Goal: Task Accomplishment & Management: Manage account settings

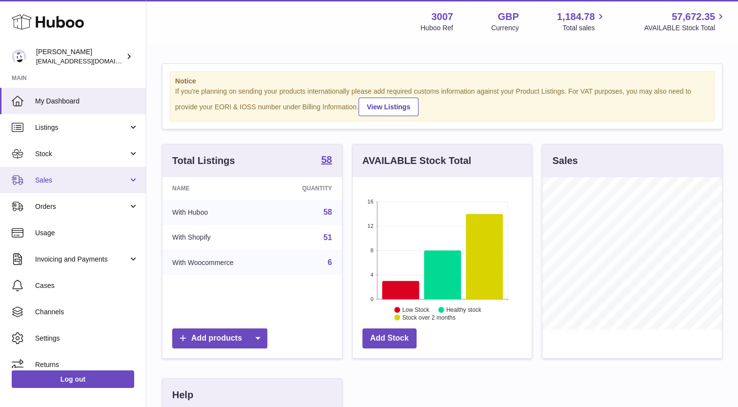
scroll to position [152, 179]
click at [49, 185] on link "Sales" at bounding box center [73, 180] width 146 height 26
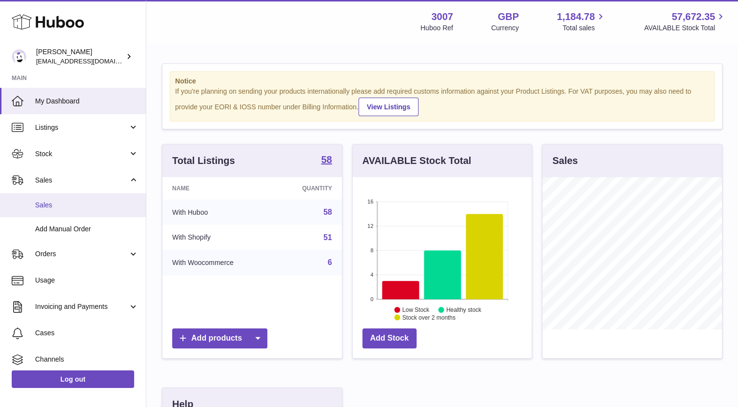
click at [50, 204] on span "Sales" at bounding box center [86, 204] width 103 height 9
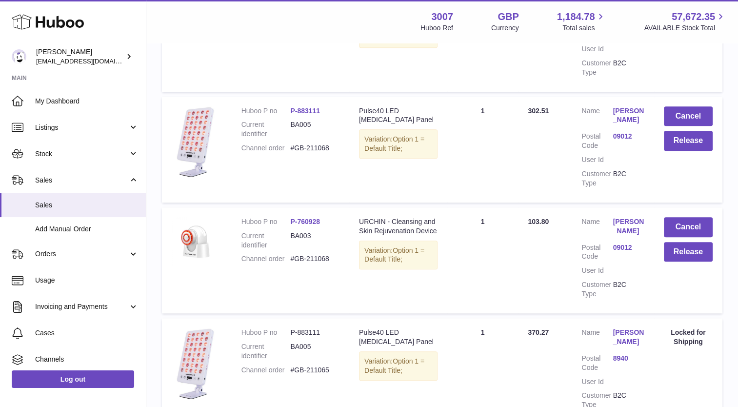
scroll to position [847, 0]
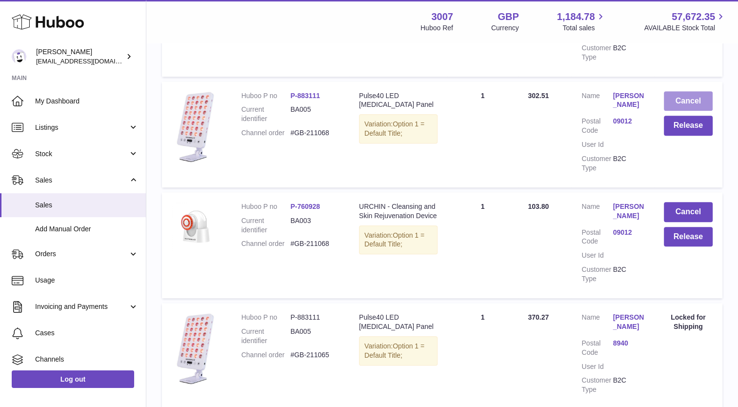
click at [700, 111] on button "Cancel" at bounding box center [688, 101] width 49 height 20
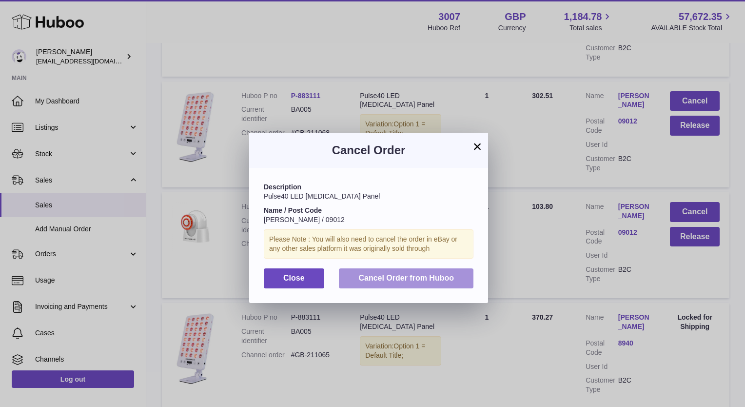
click at [445, 279] on span "Cancel Order from Huboo" at bounding box center [406, 278] width 96 height 8
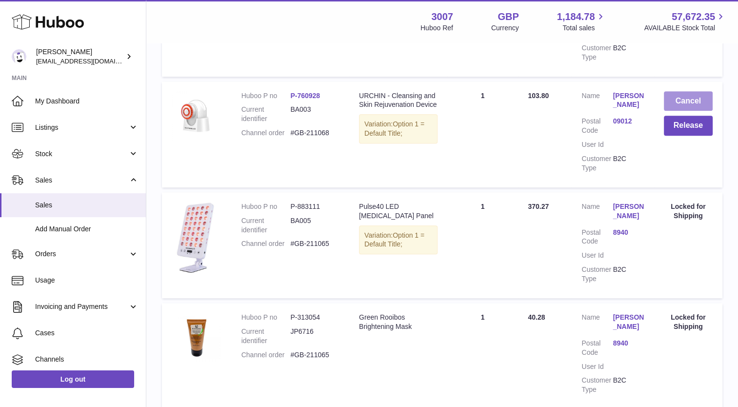
click at [682, 104] on button "Cancel" at bounding box center [688, 101] width 49 height 20
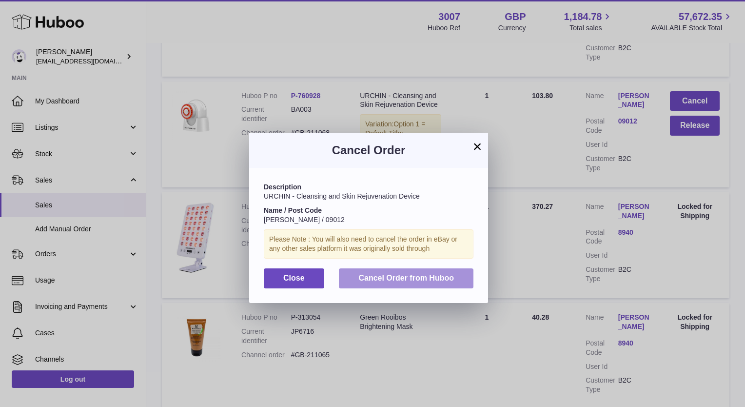
click at [396, 282] on span "Cancel Order from Huboo" at bounding box center [406, 278] width 96 height 8
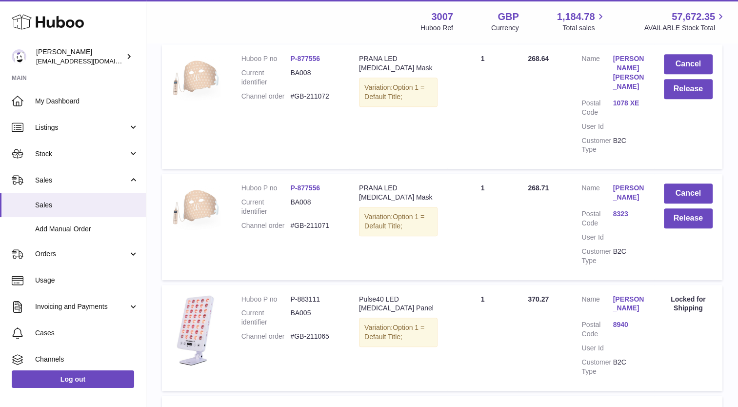
scroll to position [0, 0]
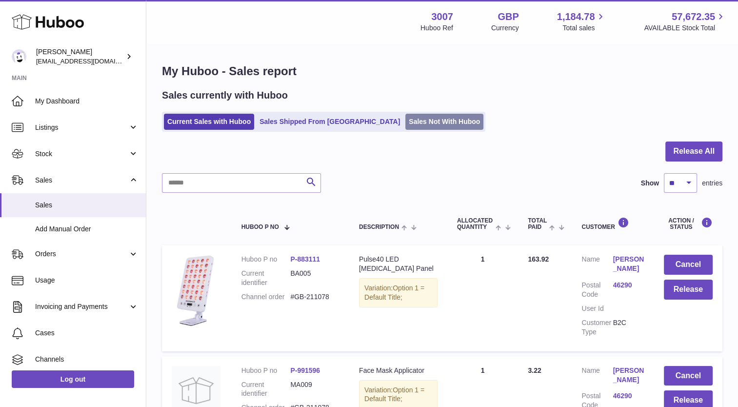
click at [405, 125] on link "Sales Not With Huboo" at bounding box center [444, 122] width 78 height 16
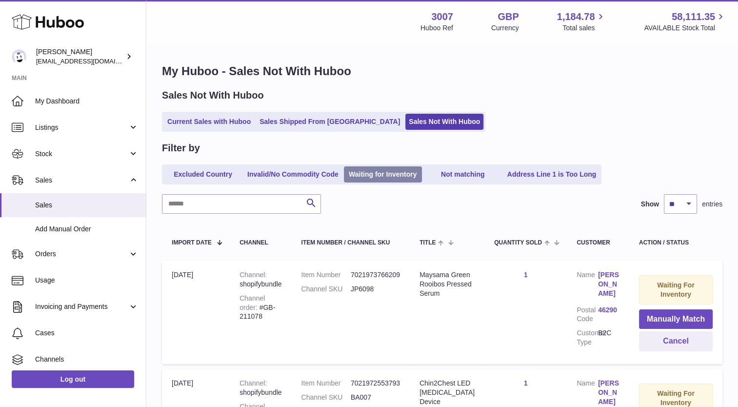
click at [357, 167] on link "Waiting for Inventory" at bounding box center [383, 174] width 78 height 16
click at [228, 207] on input "text" at bounding box center [241, 204] width 159 height 20
type input "****"
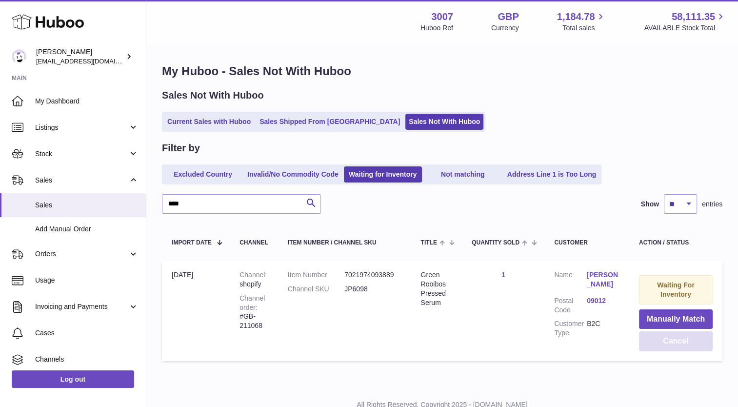
click at [671, 339] on button "Cancel" at bounding box center [676, 341] width 74 height 20
